Goal: Navigation & Orientation: Find specific page/section

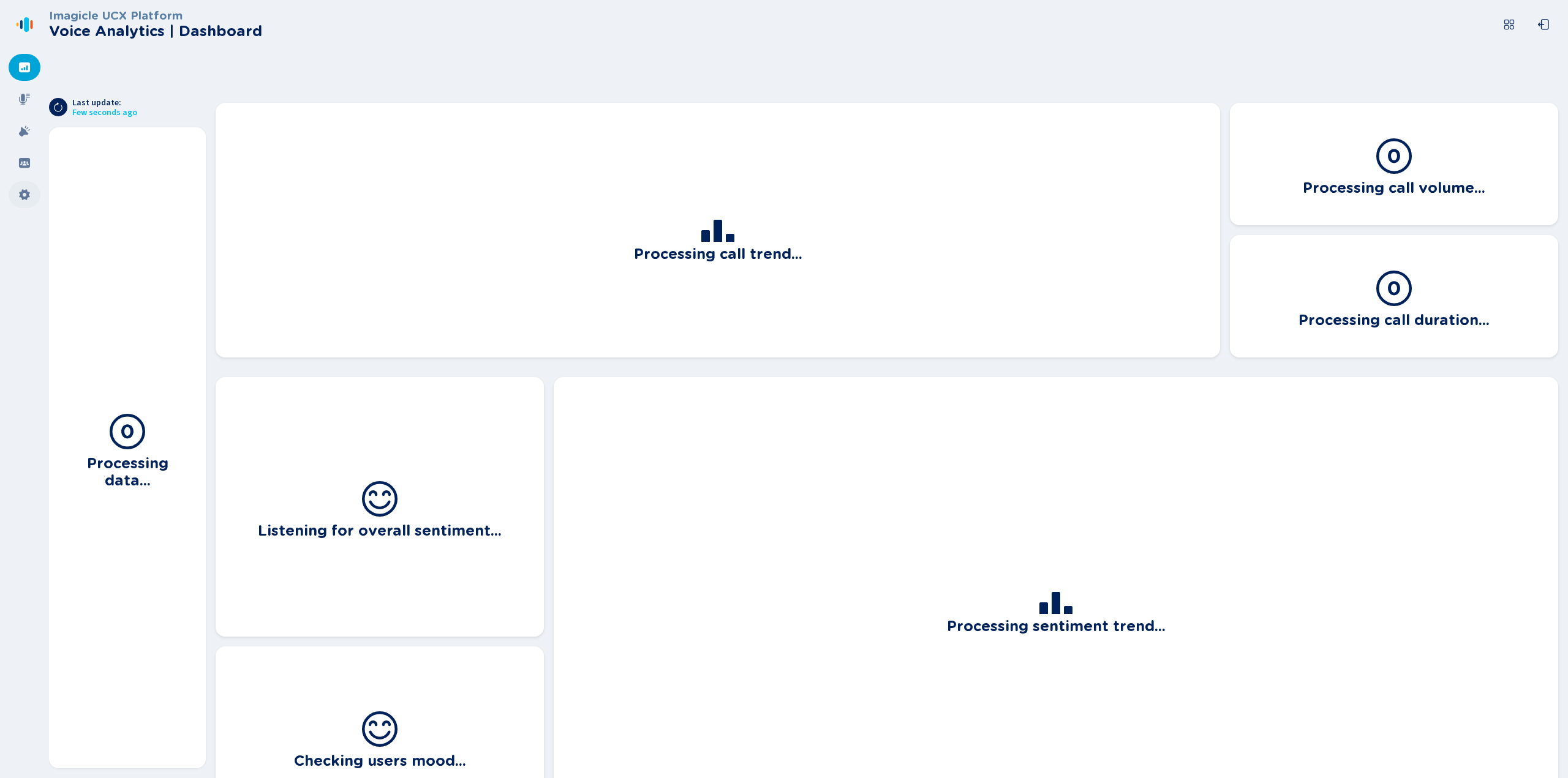
click at [16, 196] on div at bounding box center [25, 195] width 32 height 27
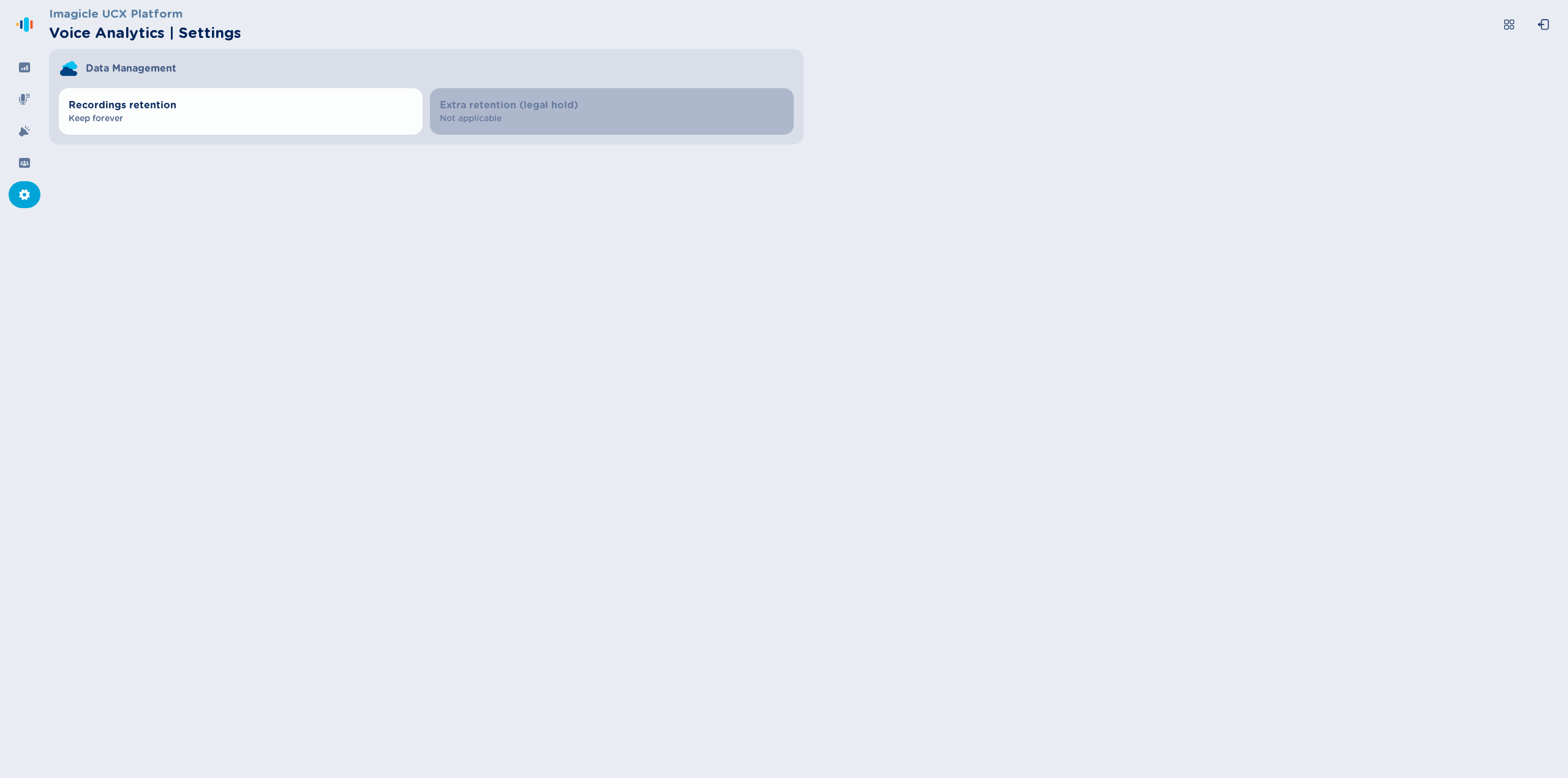
click at [449, 307] on div "Imagicle UCX Platform Voice Analytics | Settings Data Management Recordings ret…" at bounding box center [808, 389] width 1519 height 778
click at [22, 165] on icon at bounding box center [24, 163] width 11 height 10
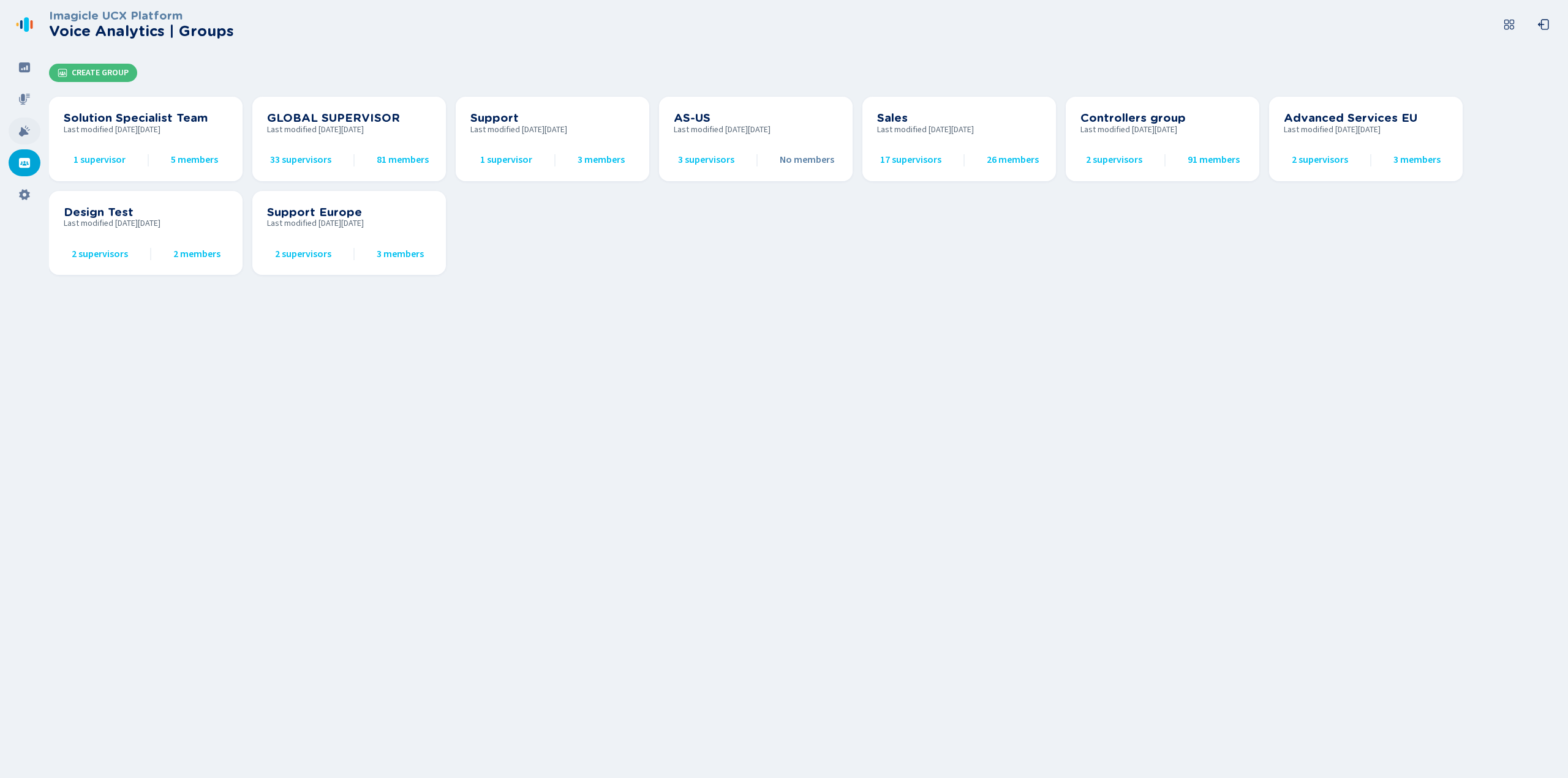
click at [22, 131] on icon at bounding box center [24, 131] width 11 height 11
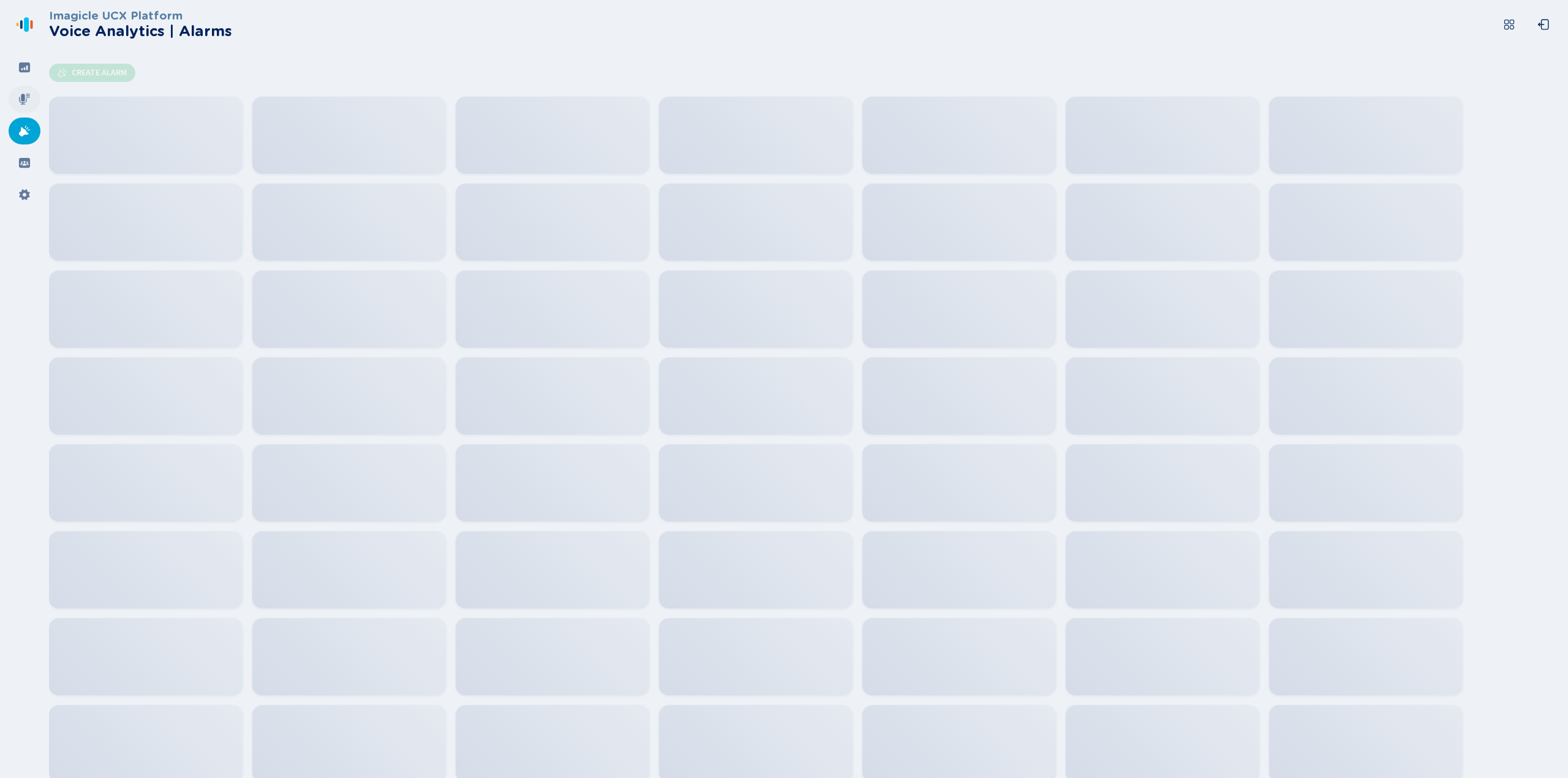
click at [23, 98] on icon at bounding box center [24, 99] width 11 height 11
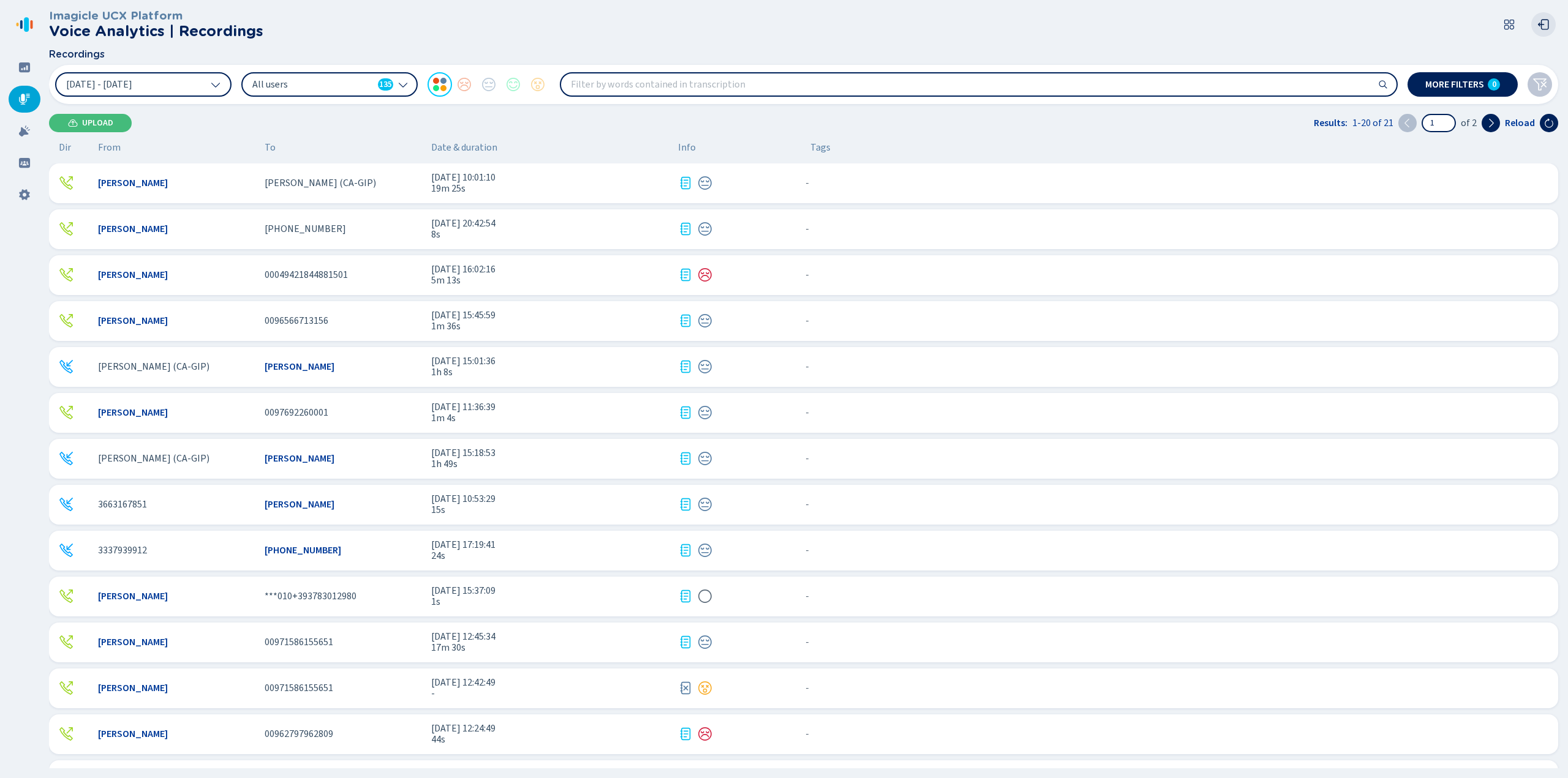
click at [1545, 24] on icon at bounding box center [1543, 24] width 12 height 12
